Goal: Task Accomplishment & Management: Manage account settings

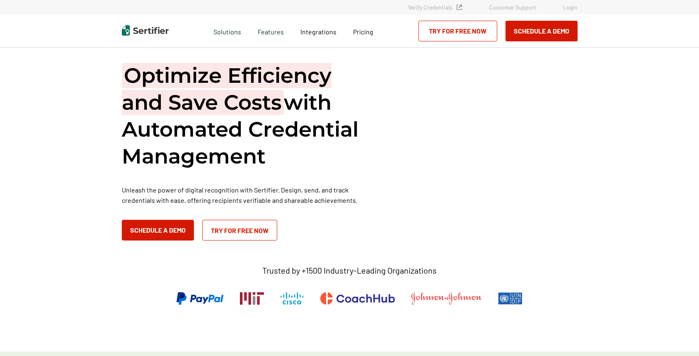
click at [567, 5] on link "Login" at bounding box center [570, 7] width 15 height 7
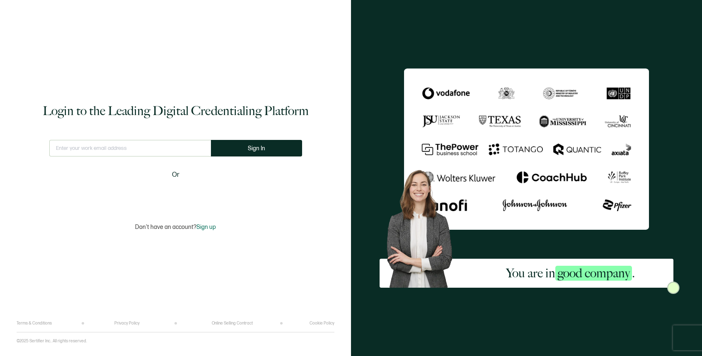
click at [141, 148] on input "text" at bounding box center [130, 148] width 162 height 17
type input "[EMAIL_ADDRESS][DOMAIN_NAME]"
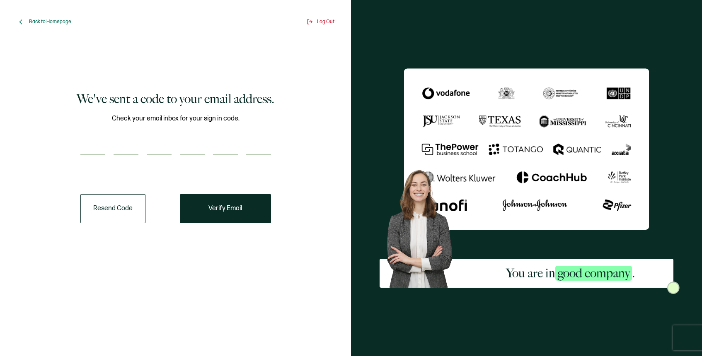
click at [87, 148] on input "number" at bounding box center [92, 146] width 25 height 17
paste input "6"
type input "6"
type input "7"
type input "6"
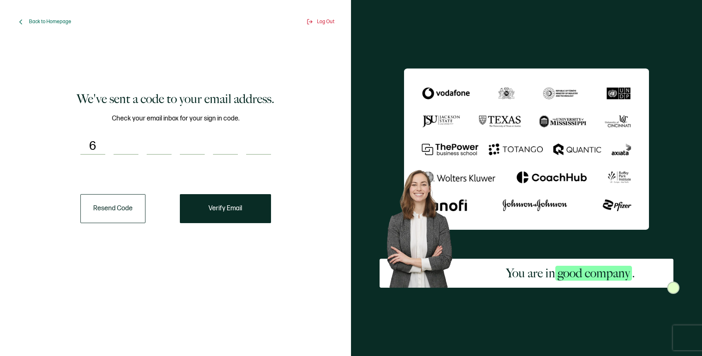
type input "4"
type input "6"
type input "1"
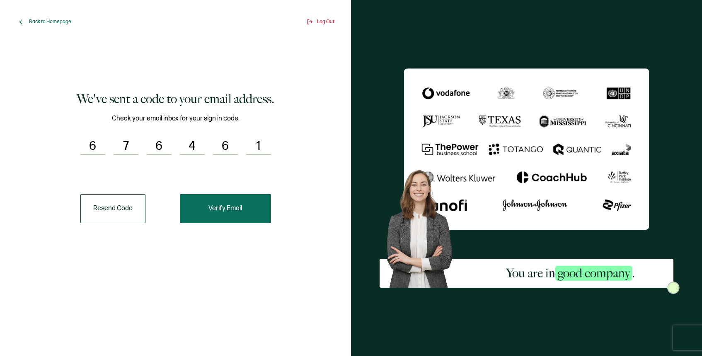
click at [203, 199] on button "Verify Email" at bounding box center [225, 208] width 91 height 29
